Goal: Task Accomplishment & Management: Complete application form

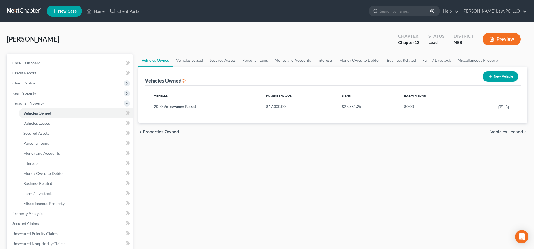
click at [69, 12] on span "New Case" at bounding box center [67, 11] width 19 height 4
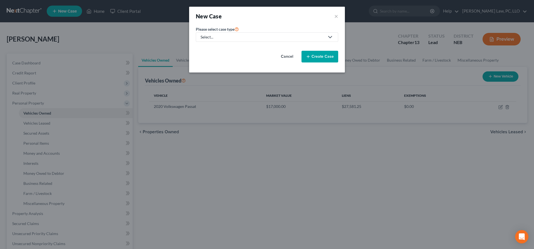
click at [207, 34] on link "Select..." at bounding box center [267, 36] width 142 height 9
click at [225, 50] on div "Bankruptcy" at bounding box center [227, 48] width 53 height 6
select select "48"
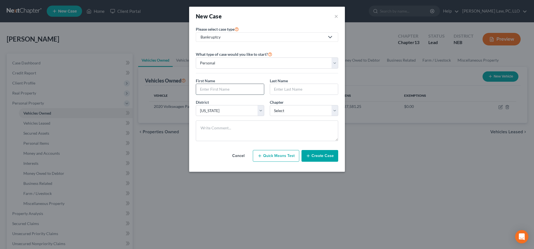
click at [232, 88] on input "text" at bounding box center [230, 89] width 68 height 11
type input "[PERSON_NAME]"
type input "Stone"
select select "0"
click option "7" at bounding box center [0, 0] width 0 height 0
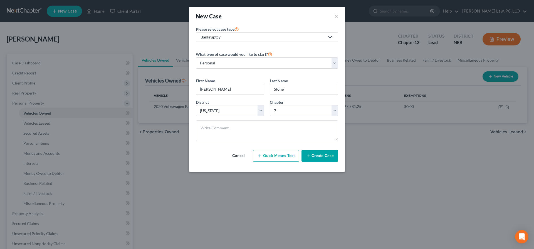
click at [324, 159] on button "Create Case" at bounding box center [320, 156] width 37 height 12
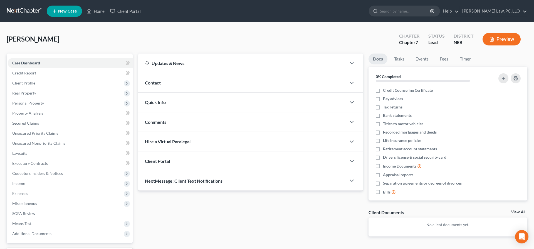
click at [191, 161] on div "Client Portal" at bounding box center [242, 160] width 208 height 19
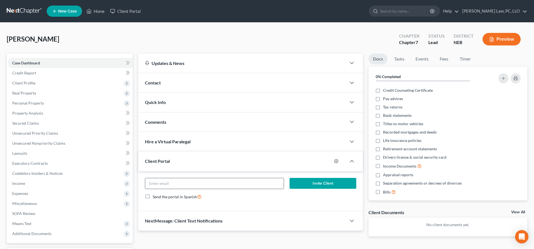
click at [200, 183] on input "email" at bounding box center [214, 183] width 139 height 11
paste input "[PERSON_NAME] <[EMAIL_ADDRESS][DOMAIN_NAME]>"
type input "[EMAIL_ADDRESS][DOMAIN_NAME]"
click at [308, 185] on button "Invite Client" at bounding box center [323, 183] width 67 height 11
